Goal: Task Accomplishment & Management: Complete application form

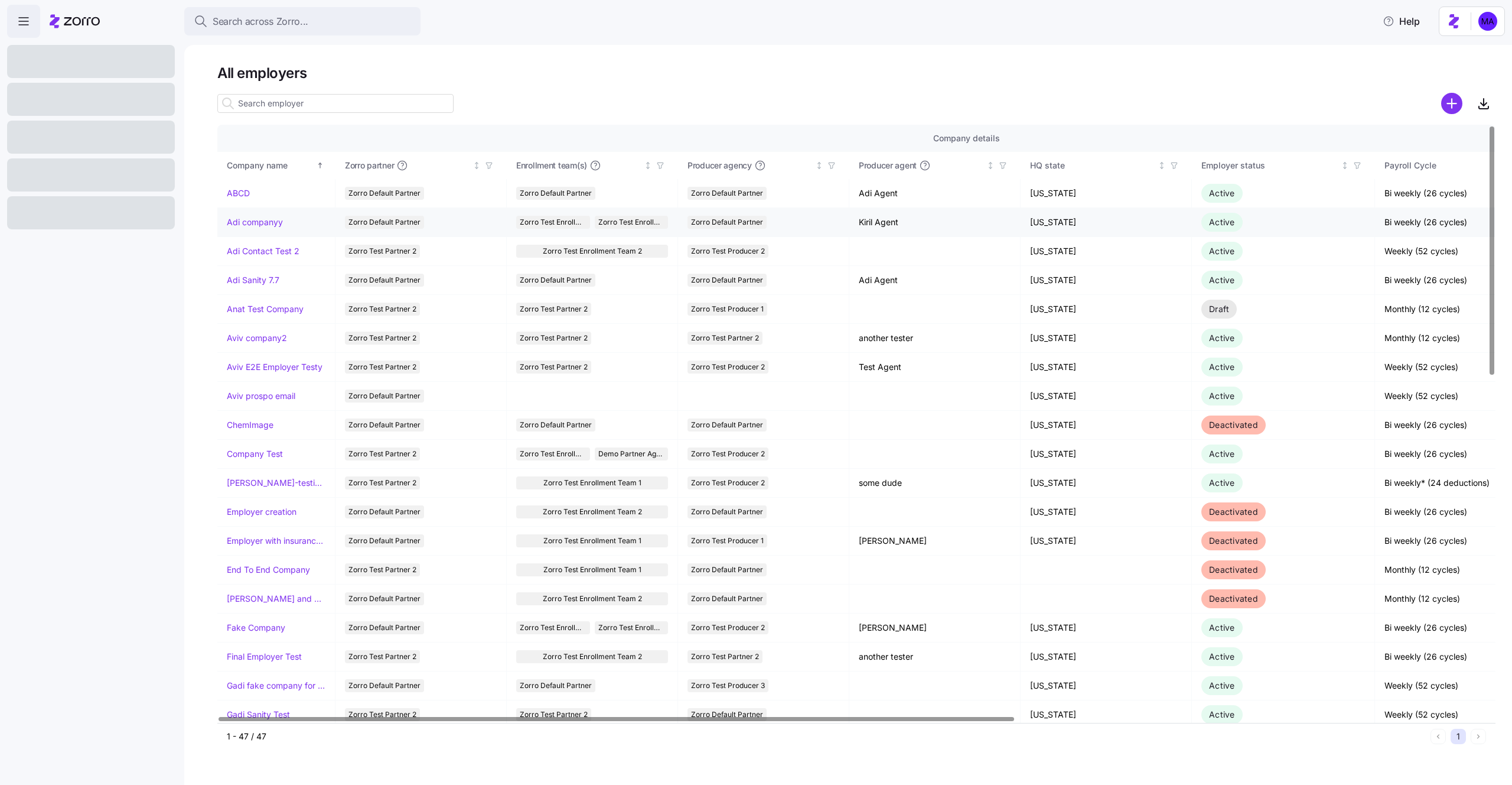
click at [257, 221] on link "Adi companyy" at bounding box center [254, 222] width 56 height 12
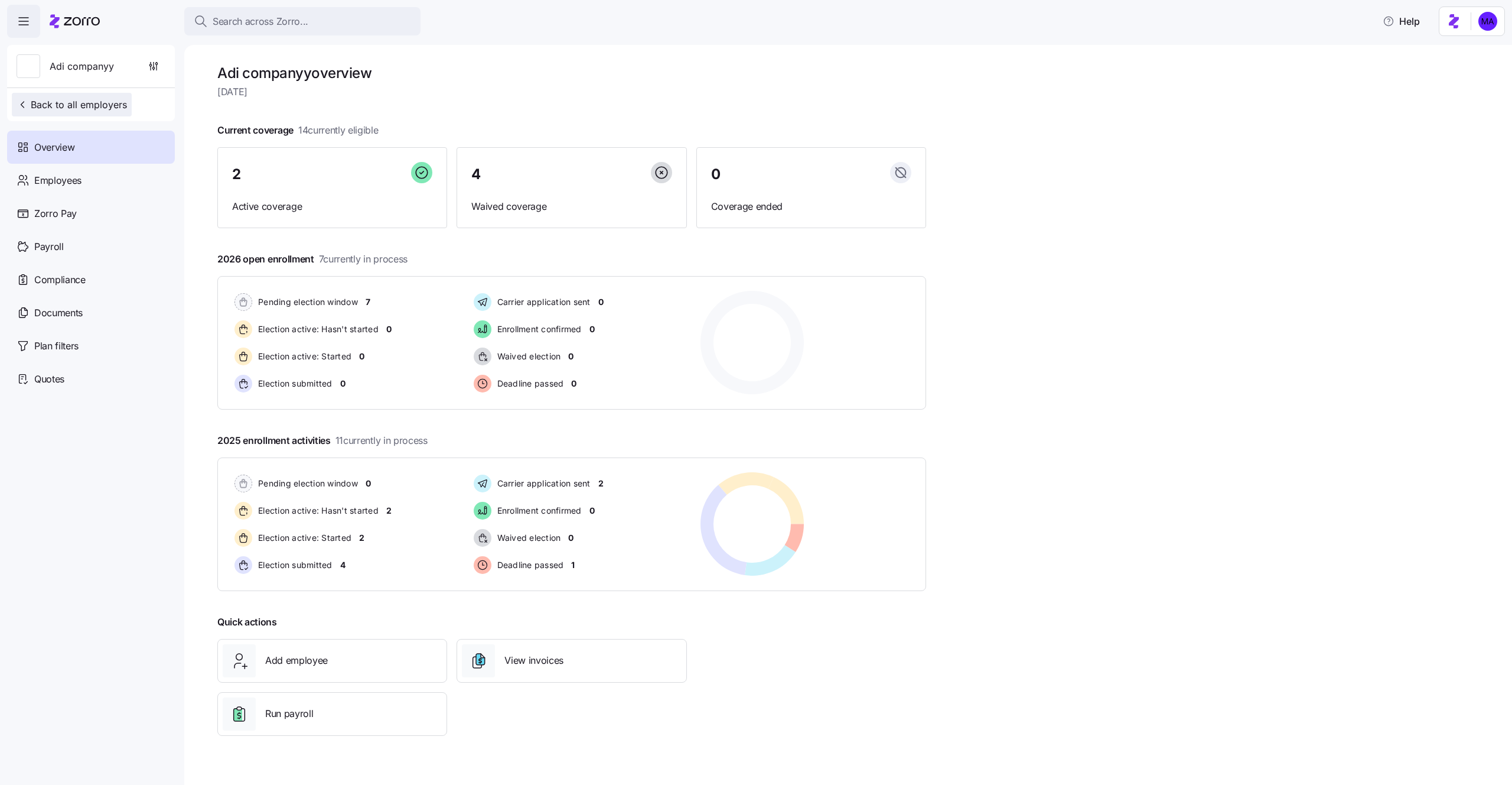
click at [89, 104] on span "Back to all employers" at bounding box center [72, 104] width 110 height 14
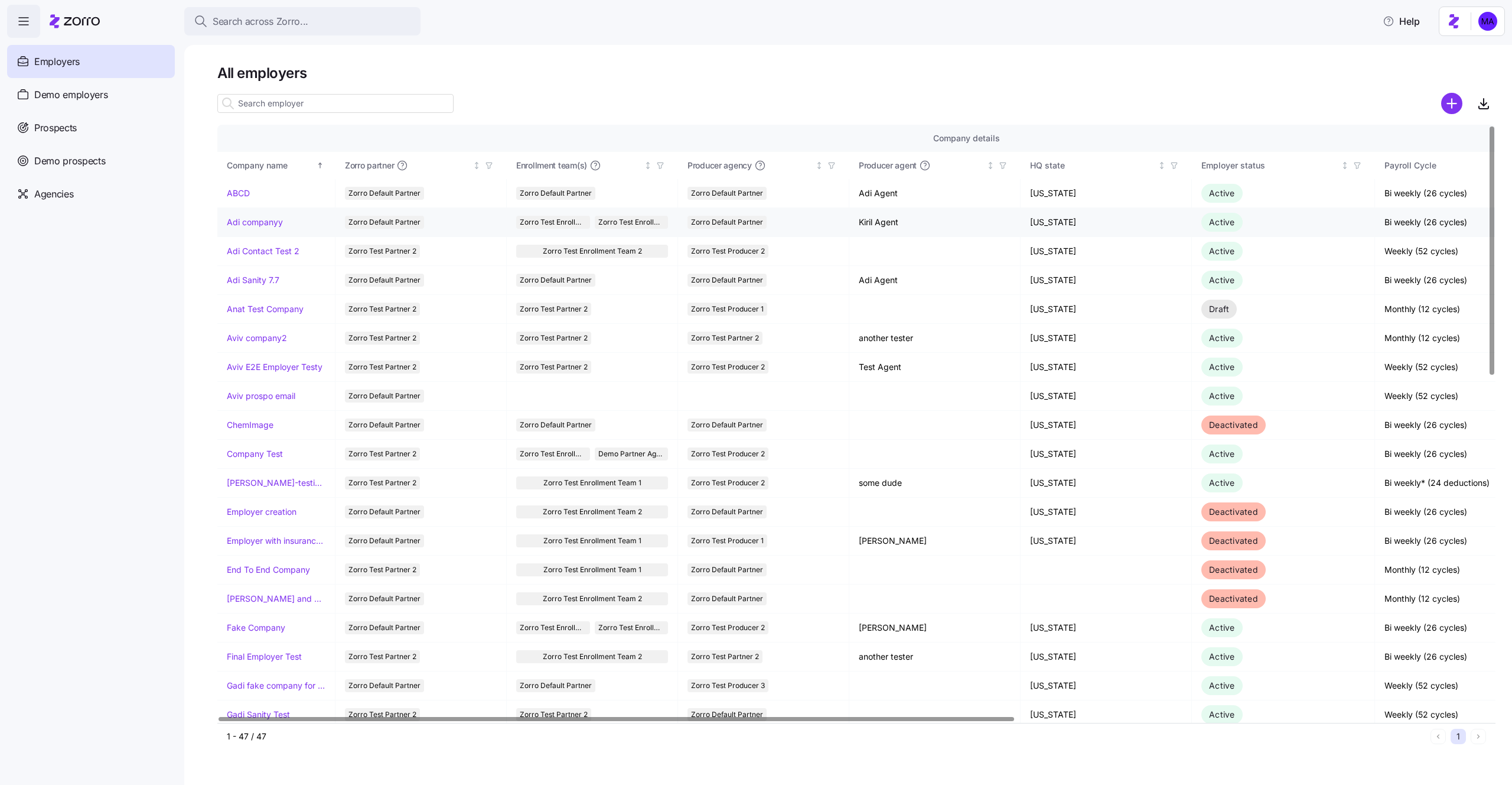
click at [267, 223] on link "Adi companyy" at bounding box center [254, 222] width 56 height 12
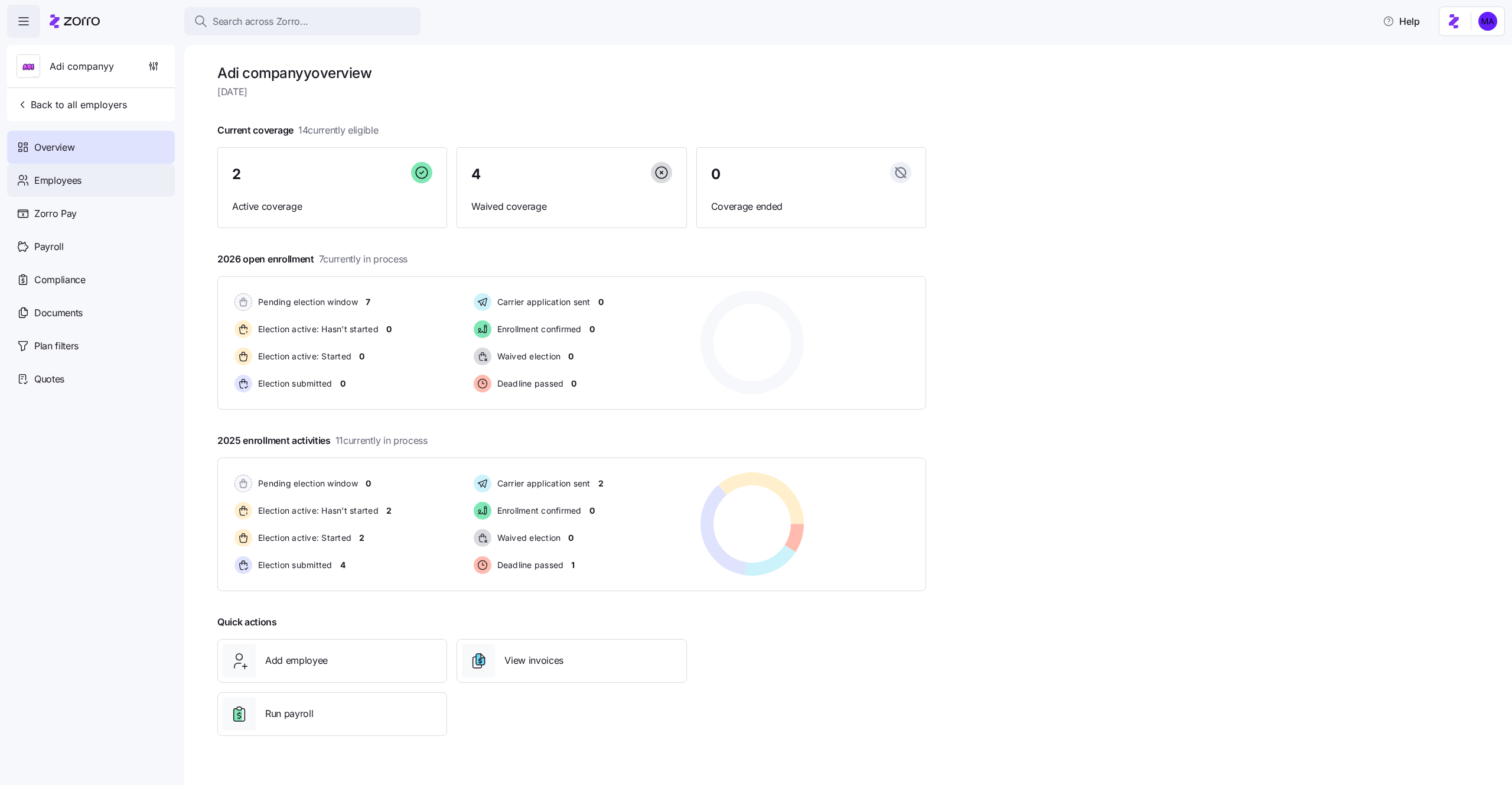
click at [59, 171] on div "Employees" at bounding box center [90, 181] width 168 height 33
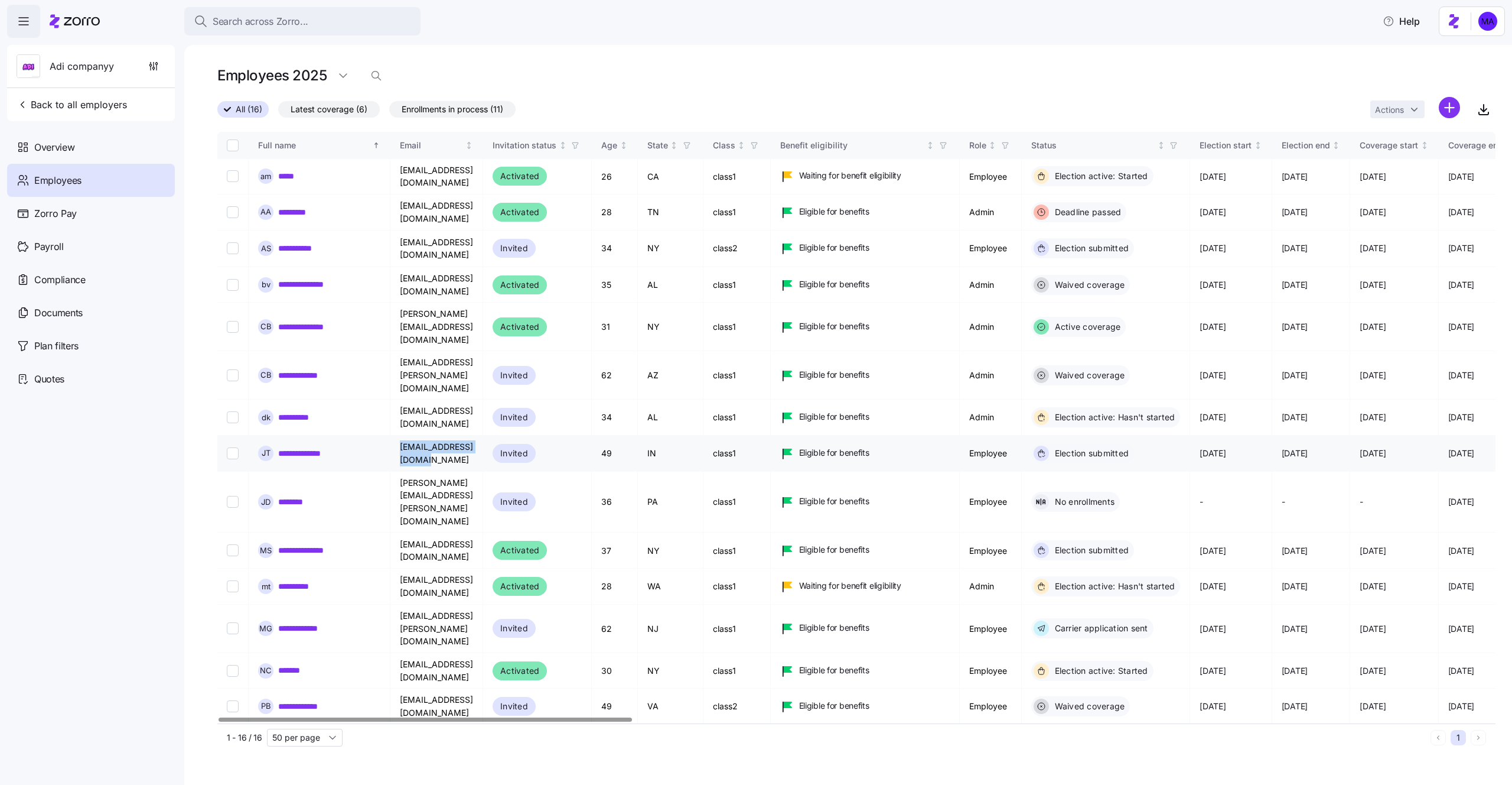
drag, startPoint x: 494, startPoint y: 404, endPoint x: 397, endPoint y: 396, distance: 97.3
click at [397, 436] on td "adi.s+joey@myzorro.co" at bounding box center [436, 453] width 93 height 36
copy td "adi.s+joey@myzorro.co"
click at [1186, 39] on main "**********" at bounding box center [756, 389] width 1512 height 777
click at [1453, 107] on html "Search across Zorro... Help Adi companyy Back to all employers Overview Employe…" at bounding box center [756, 389] width 1512 height 777
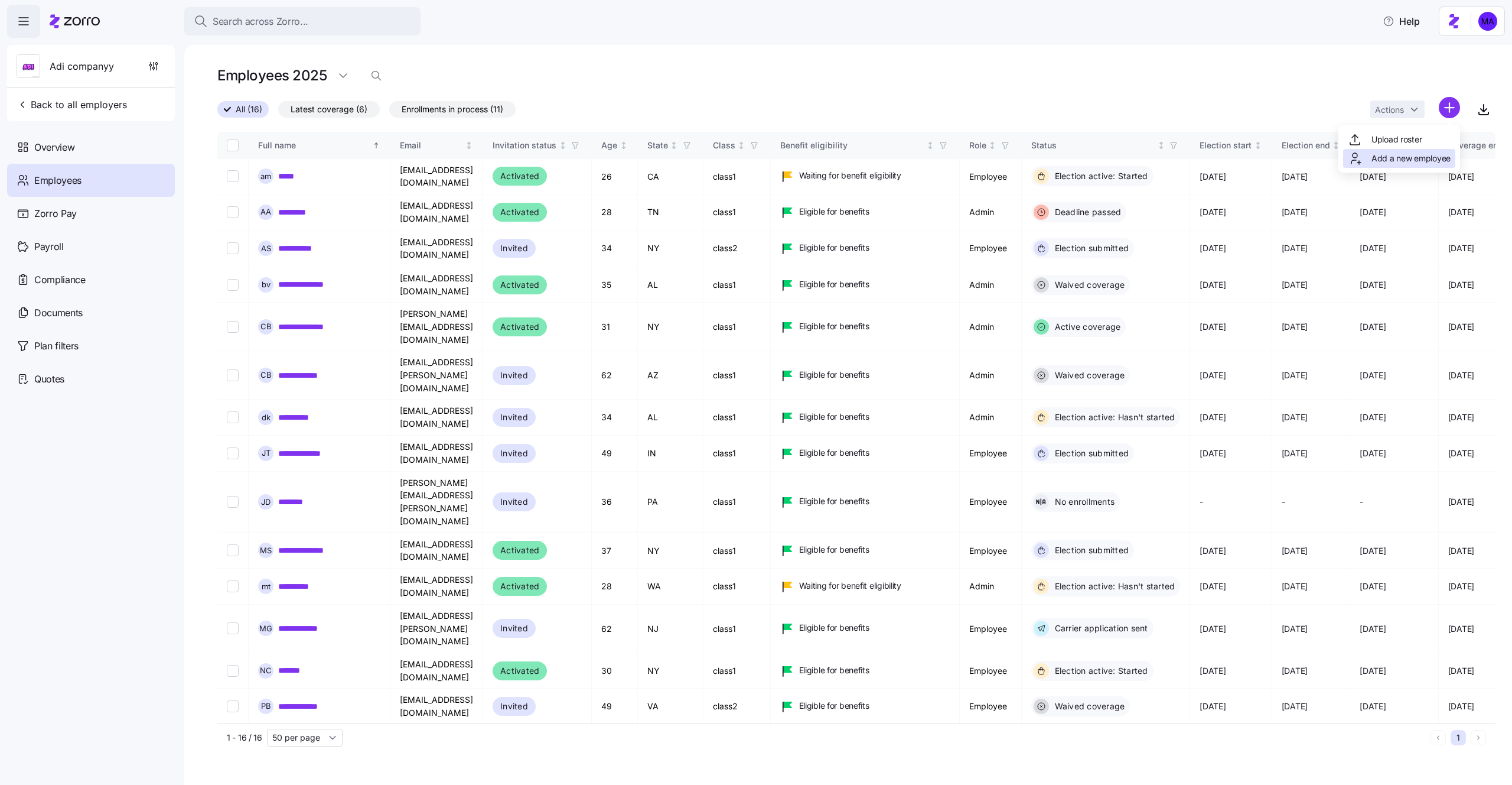
click at [1391, 155] on span "Add a new employee" at bounding box center [1411, 158] width 79 height 12
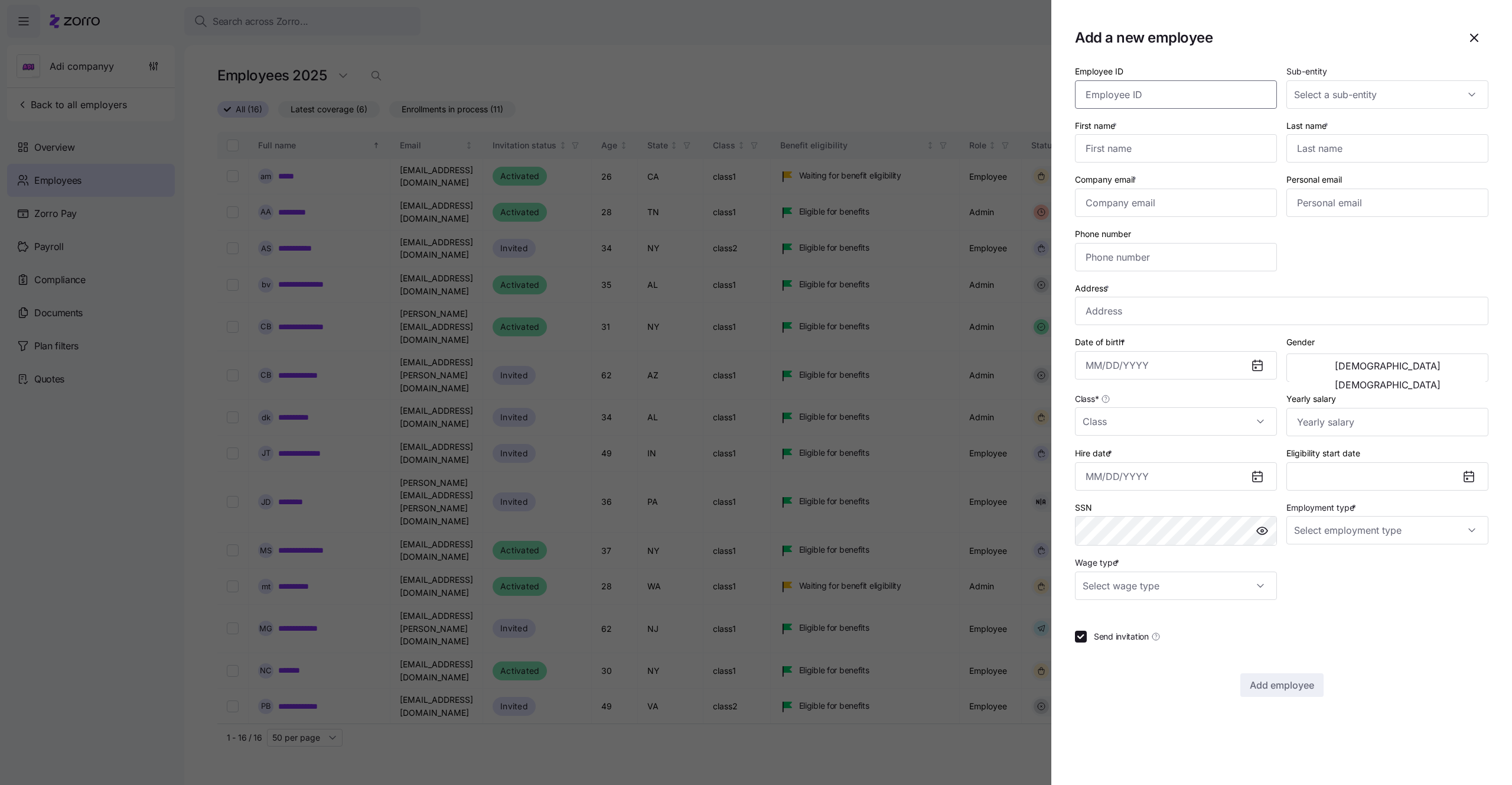
click at [1158, 96] on input "Employee ID" at bounding box center [1176, 94] width 202 height 28
click at [1162, 150] on input "First name *" at bounding box center [1176, 148] width 202 height 28
type input "Mika"
click at [1378, 146] on input "Last name *" at bounding box center [1387, 148] width 202 height 28
type input "test"
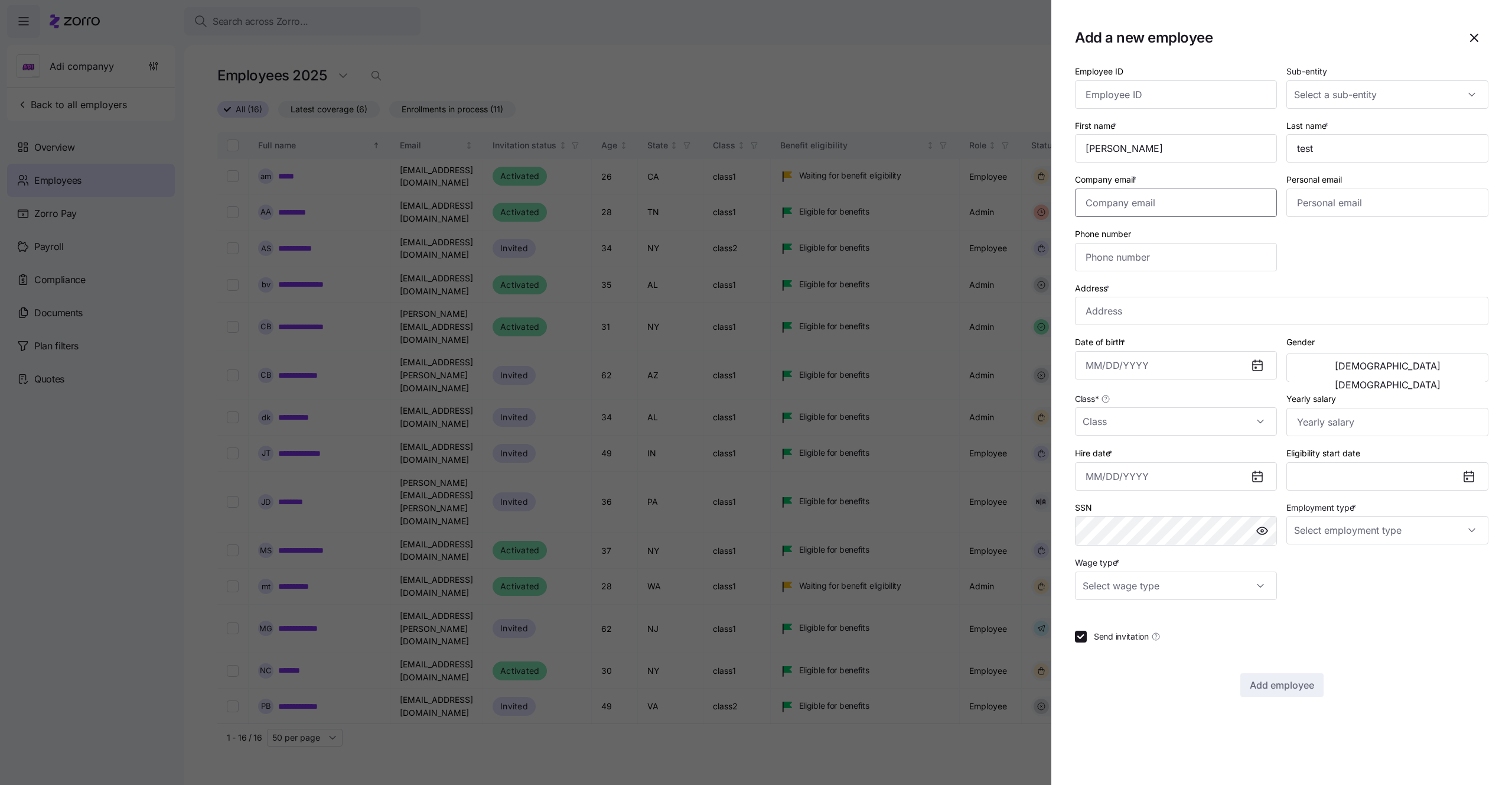
click at [1204, 198] on input "Company email *" at bounding box center [1176, 202] width 202 height 28
click at [1138, 199] on input "mika.a+test@myzorro.co" at bounding box center [1176, 202] width 202 height 28
click at [1146, 202] on input "mika.a+test!@myzorro.co" at bounding box center [1176, 202] width 202 height 28
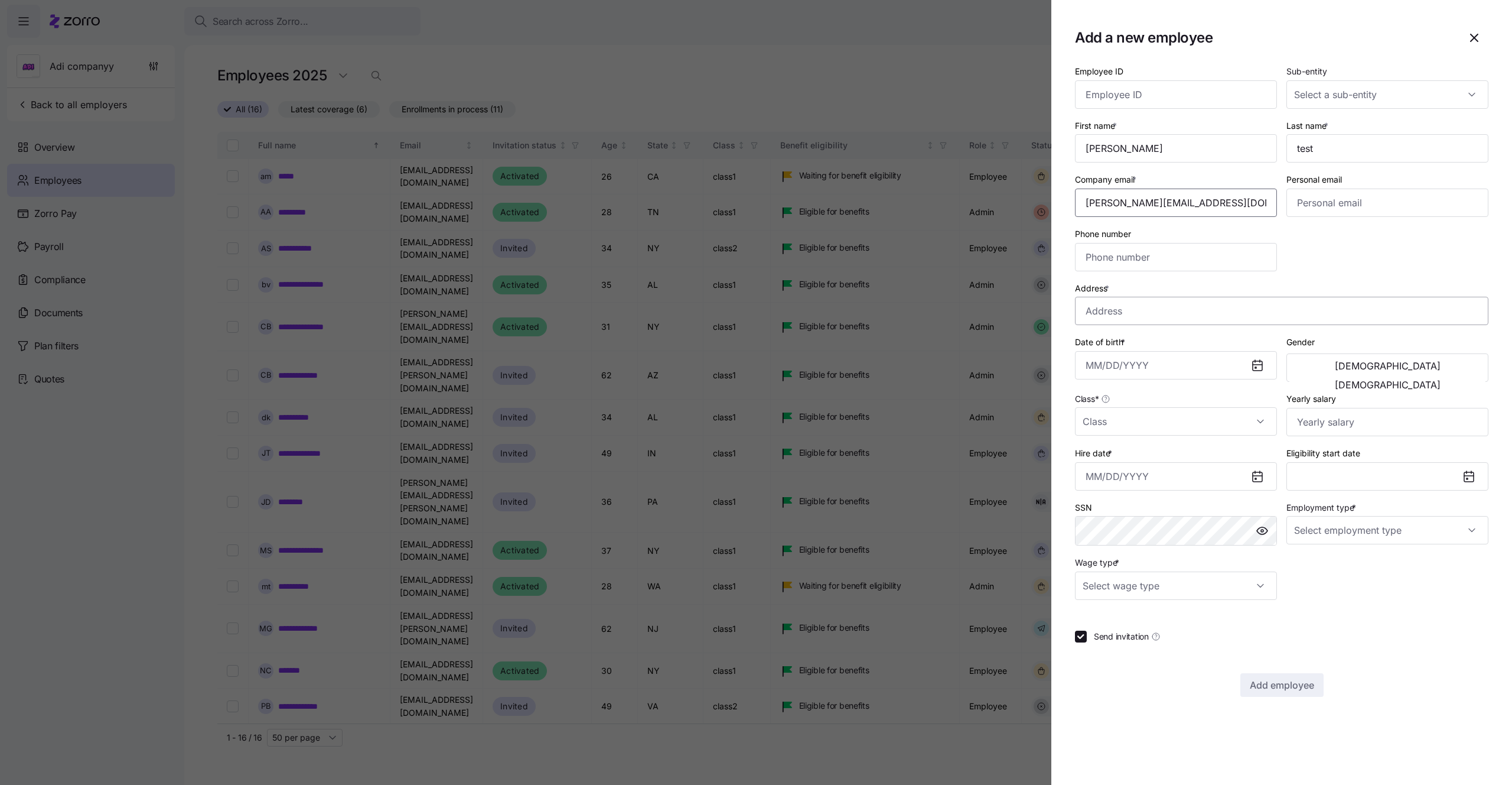
type input "mika.a+test!@myzorro.co"
click at [1169, 311] on input "Address *" at bounding box center [1281, 311] width 414 height 28
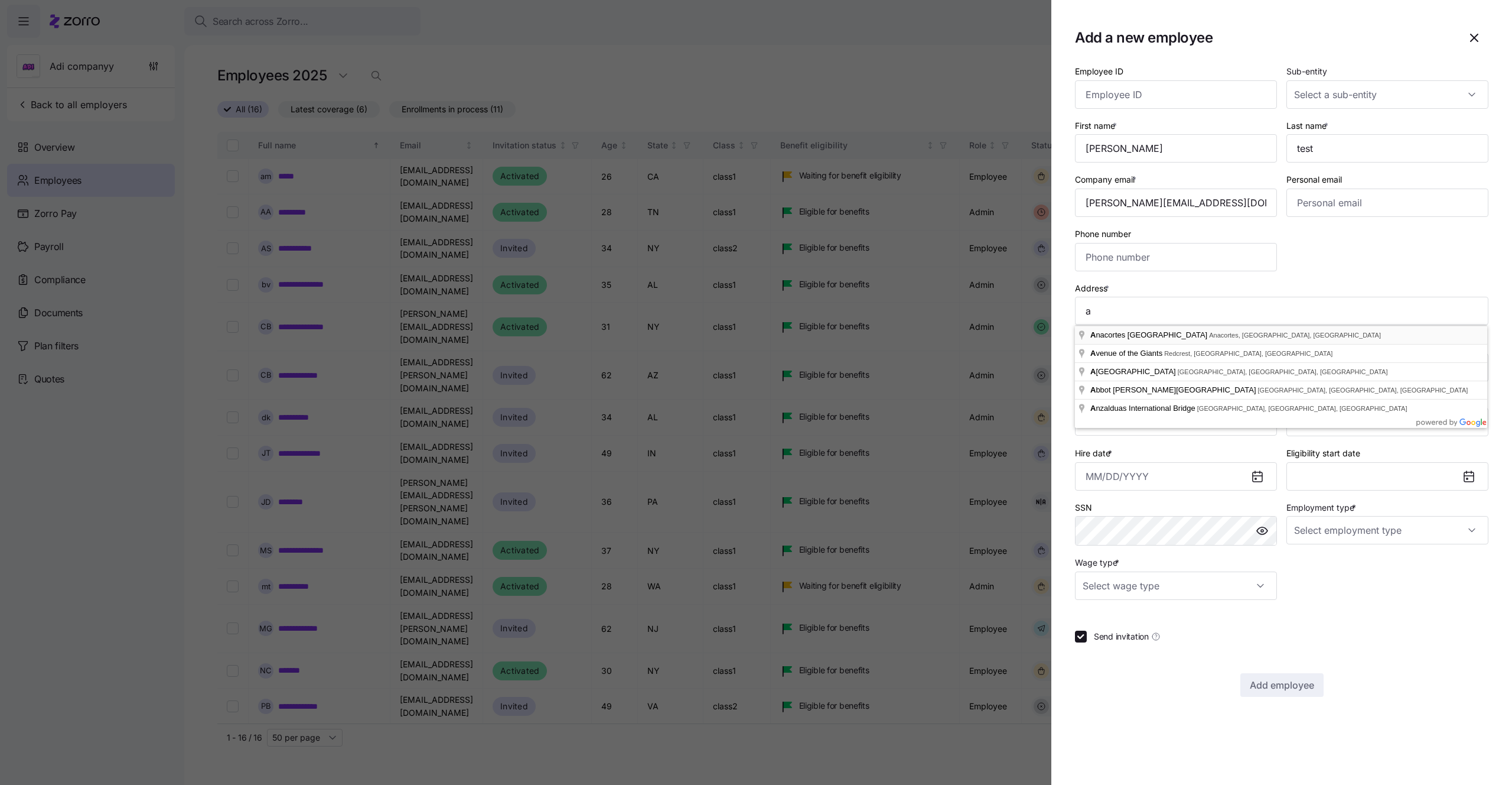
type input "Anacortes Ferry Terminal, Anacortes, WA 98221, USA"
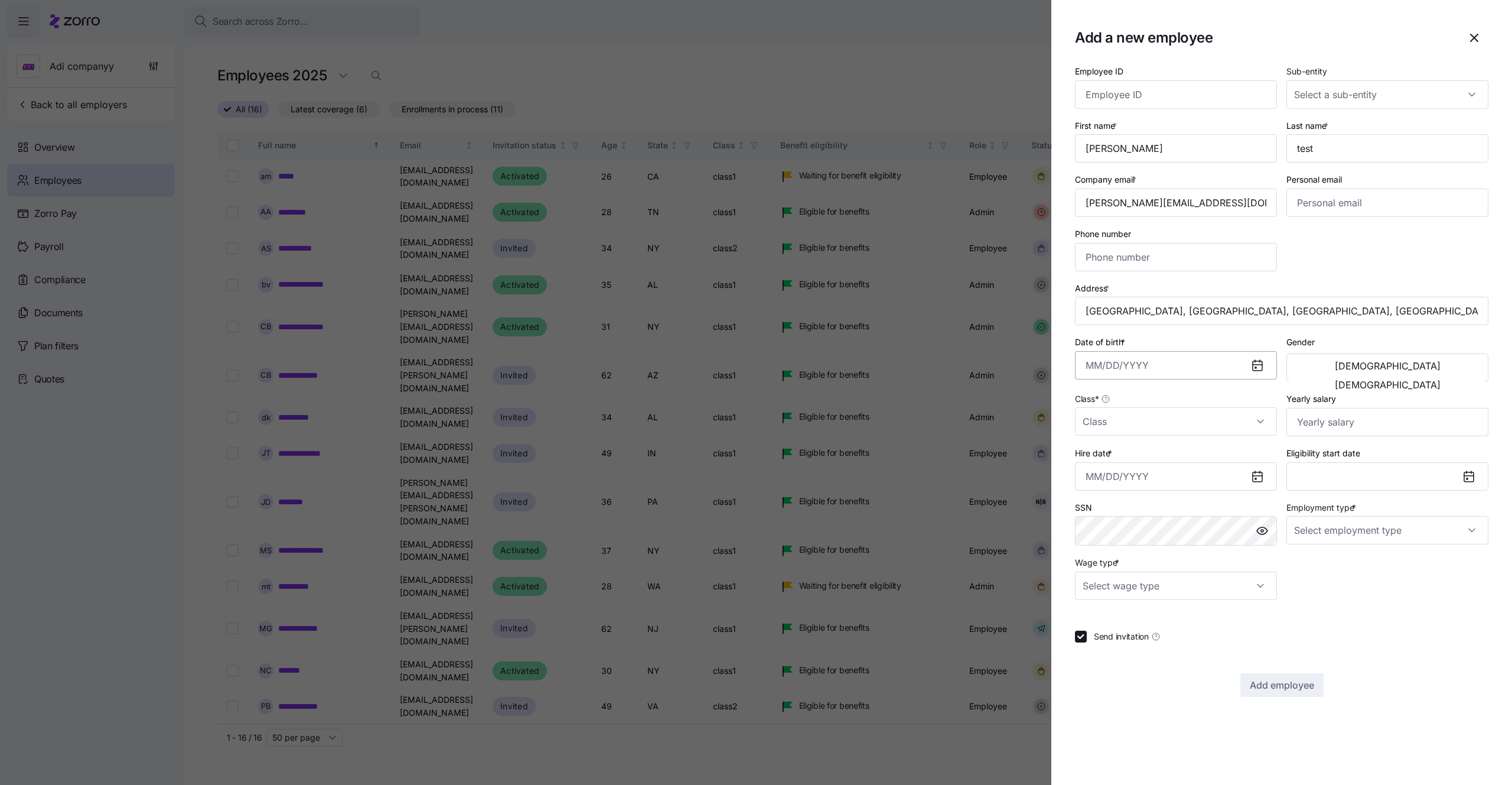
click at [1133, 373] on input "Date of birth *" at bounding box center [1176, 365] width 202 height 28
click at [1148, 502] on button "1996" at bounding box center [1119, 497] width 68 height 28
click at [1141, 502] on button "Jul" at bounding box center [1119, 497] width 68 height 28
click at [1141, 502] on button "9" at bounding box center [1129, 492] width 28 height 28
type input "July 9, 1996"
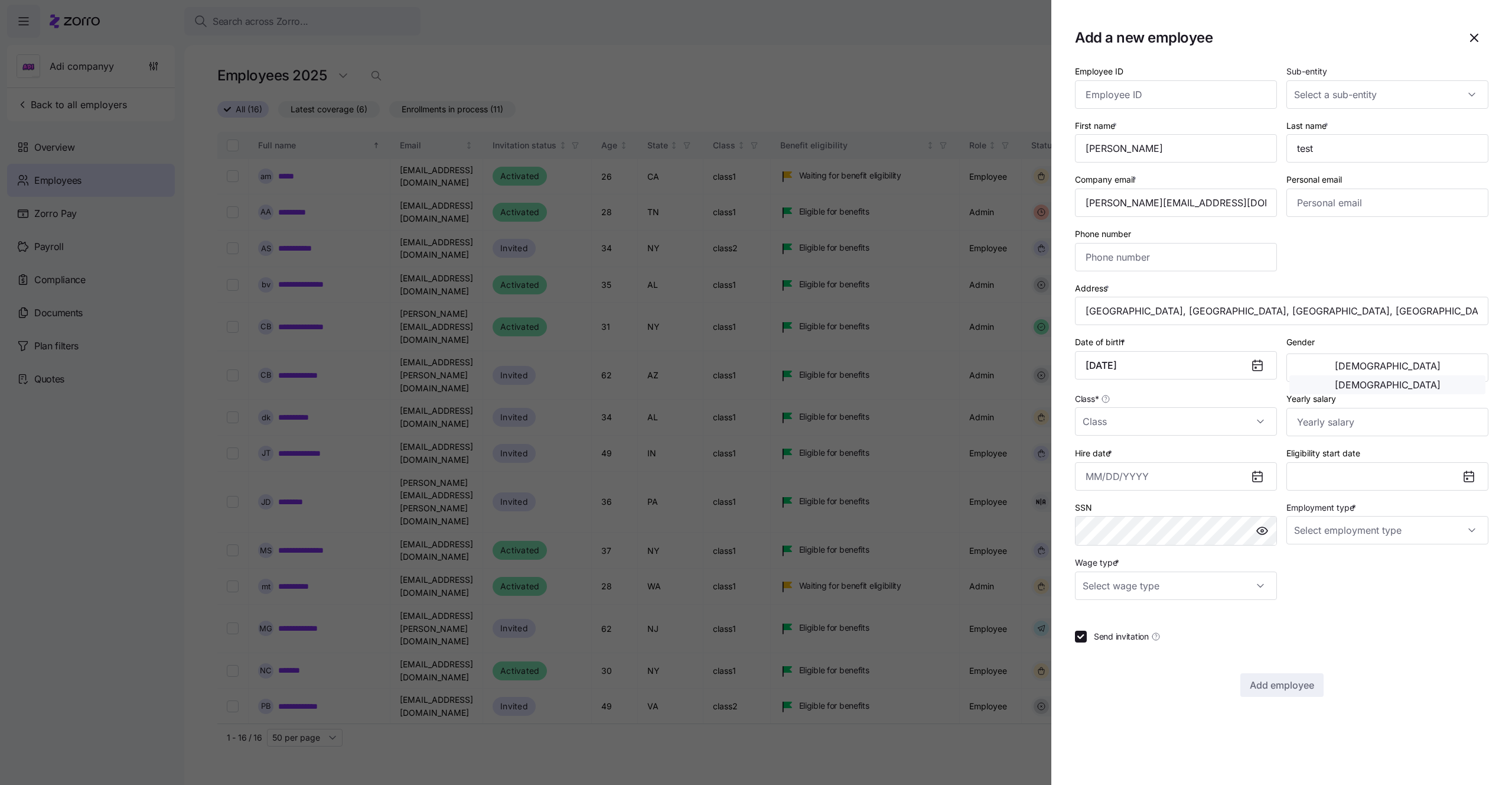
click at [1438, 375] on button "Female" at bounding box center [1387, 385] width 196 height 19
click at [1166, 431] on input "Class *" at bounding box center [1176, 421] width 202 height 28
click at [1117, 477] on div "class1" at bounding box center [1176, 482] width 192 height 25
type input "class1"
click at [1184, 472] on input "Hire date *" at bounding box center [1176, 477] width 202 height 28
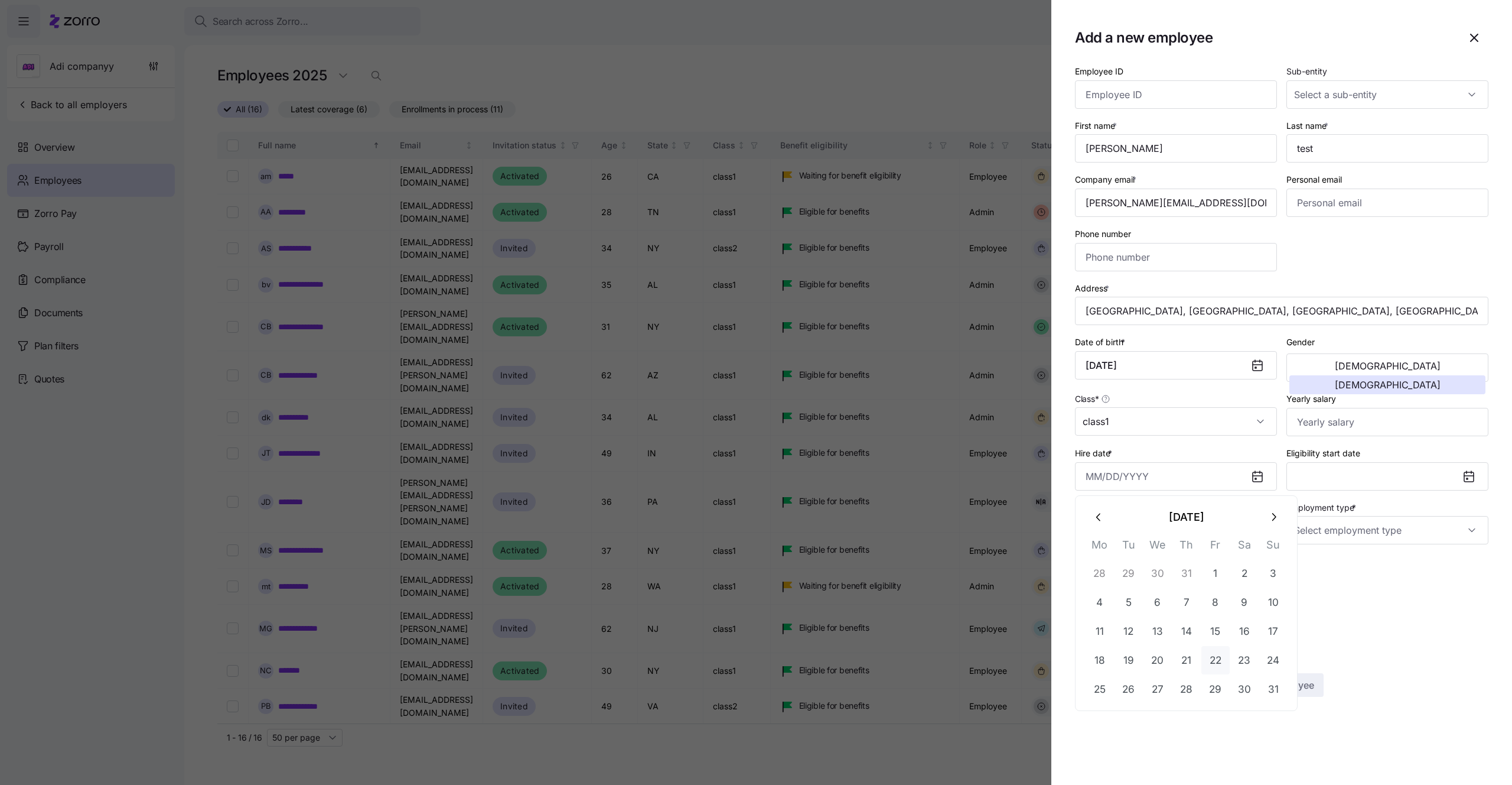
click at [1203, 648] on button "22" at bounding box center [1216, 660] width 28 height 28
type input "August 22, 2025"
click at [1354, 538] on input "Employment type *" at bounding box center [1387, 530] width 202 height 28
click at [1342, 573] on div "Full Time" at bounding box center [1387, 566] width 192 height 25
type input "Full Time"
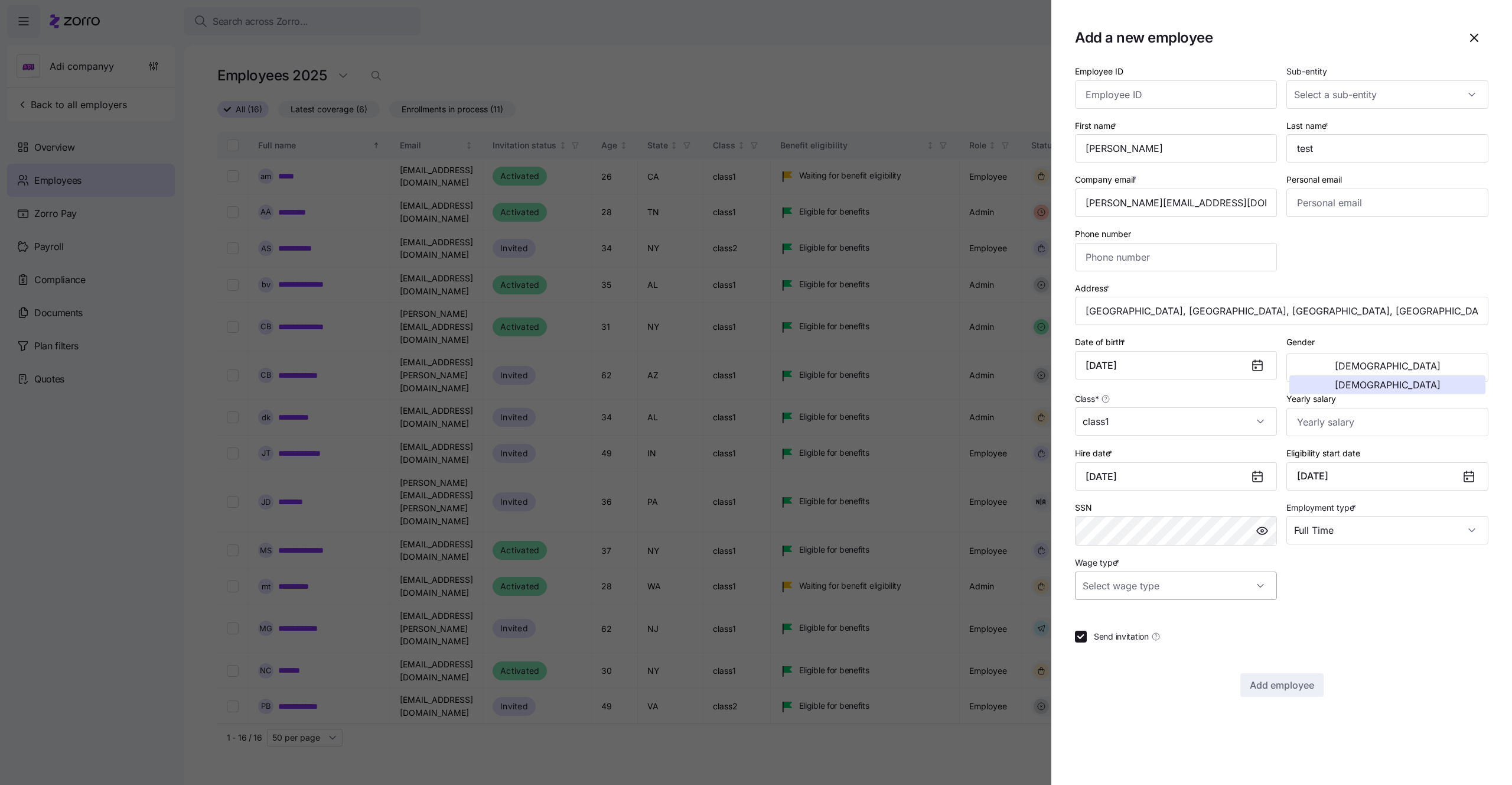
click at [1206, 575] on input "Wage type *" at bounding box center [1176, 585] width 202 height 28
click at [1135, 619] on div "Salary" at bounding box center [1176, 622] width 192 height 25
type input "Salary"
click at [1276, 679] on span "Add employee" at bounding box center [1282, 685] width 64 height 14
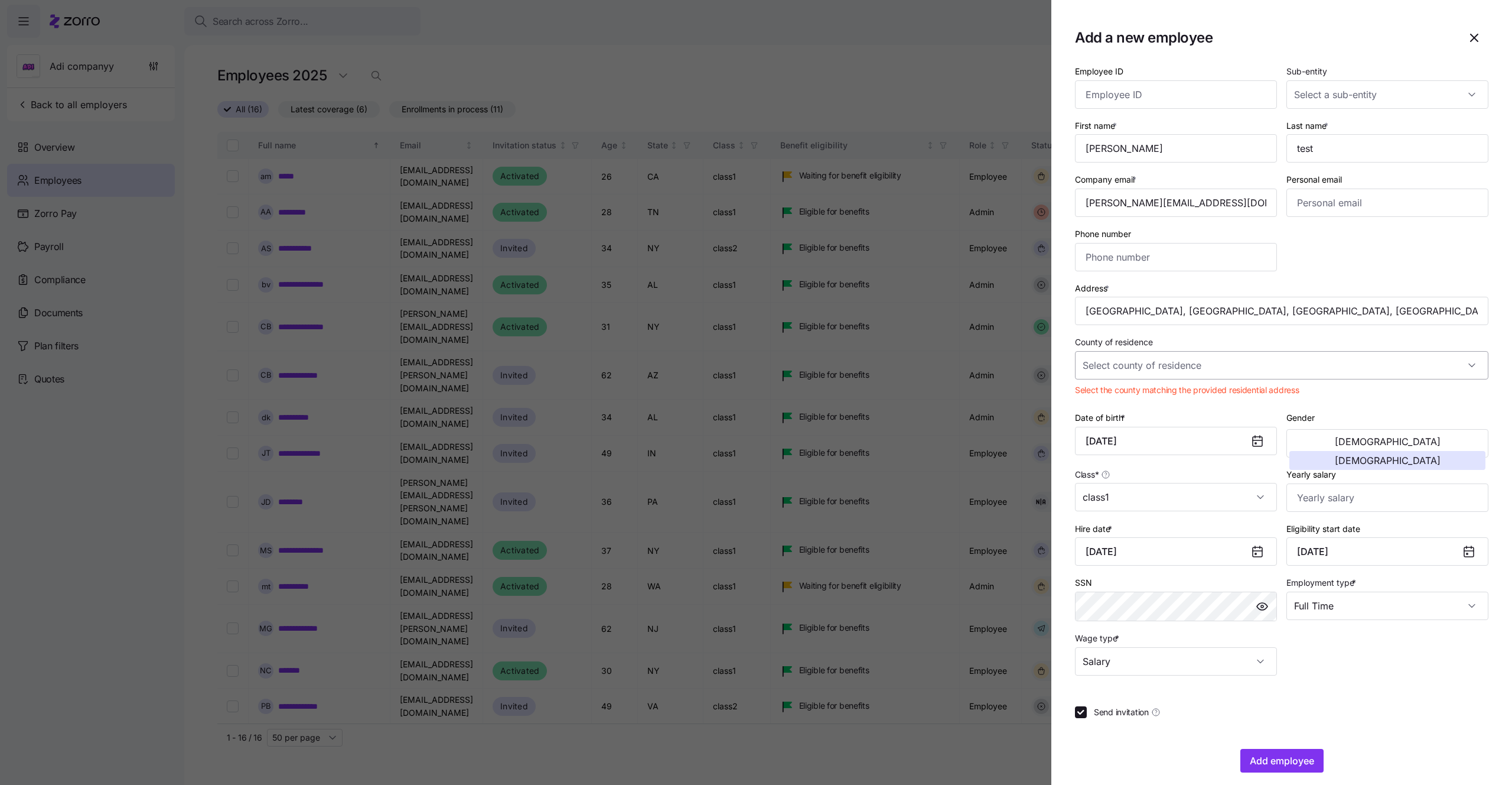
click at [1235, 366] on input "County of residence" at bounding box center [1281, 365] width 414 height 28
click at [1171, 402] on span "San Juan County, Washington" at bounding box center [1157, 401] width 135 height 13
type input "San Juan County, Washington"
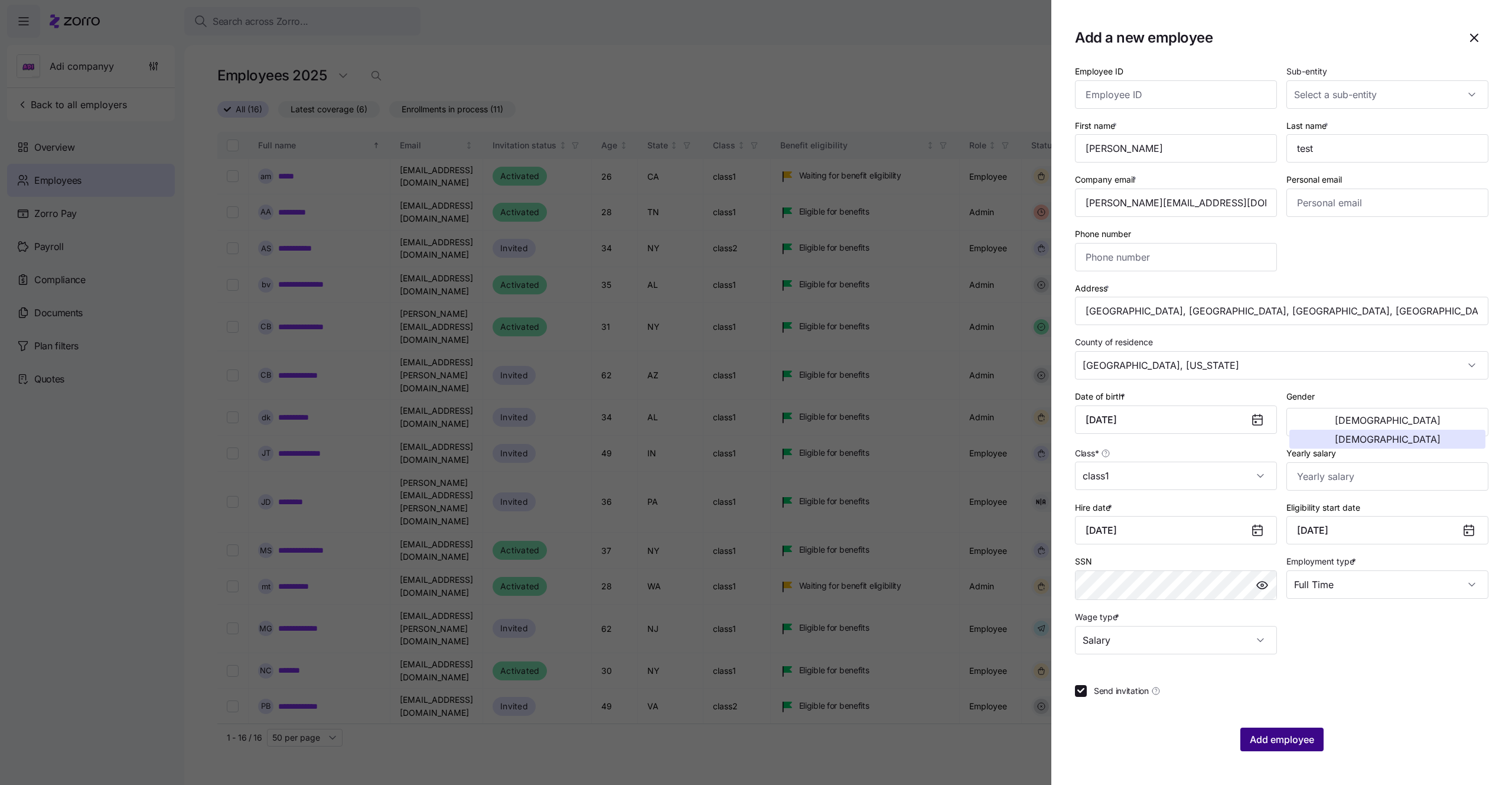
click at [1270, 728] on button "Add employee" at bounding box center [1282, 739] width 84 height 23
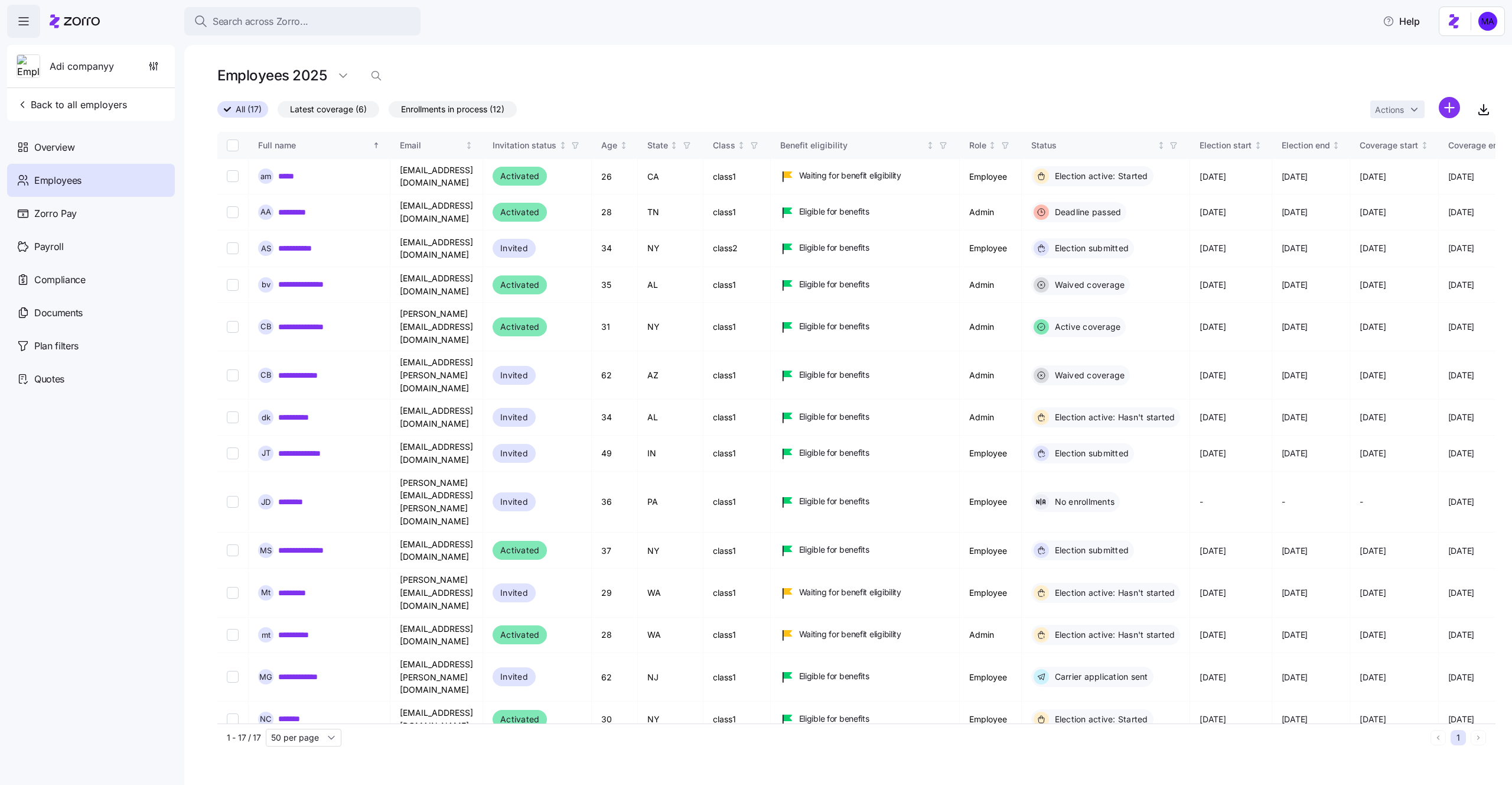
click at [1476, 33] on html "Search across Zorro... Help Adi companyy Back to all employers Overview Employe…" at bounding box center [756, 389] width 1512 height 777
click at [1460, 69] on div "Log out" at bounding box center [1456, 72] width 46 height 13
